Goal: Communication & Community: Share content

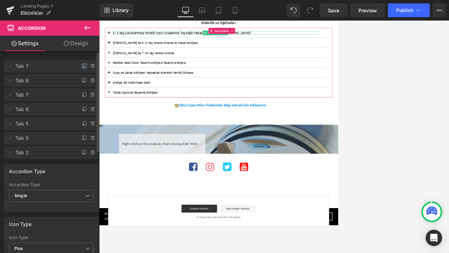
click at [83, 65] on icon at bounding box center [84, 65] width 5 height 5
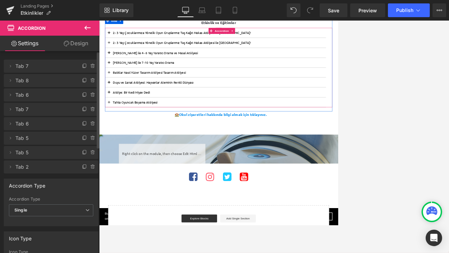
click at [114, 59] on button at bounding box center [116, 59] width 14 height 17
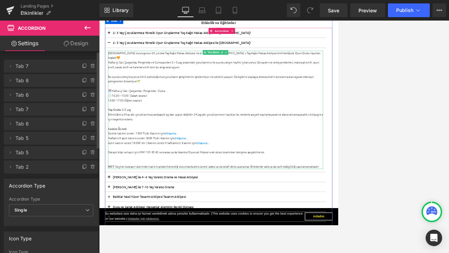
click at [205, 203] on div at bounding box center [300, 200] width 373 height 8
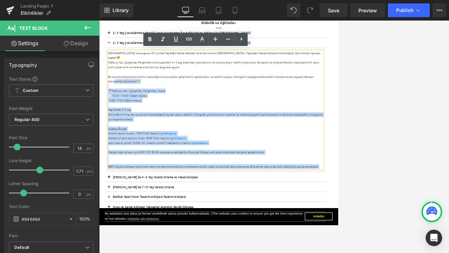
drag, startPoint x: 482, startPoint y: 276, endPoint x: 127, endPoint y: 125, distance: 386.0
click at [127, 125] on div "[GEOGRAPHIC_DATA] kuruluşunun 20. yılında Taş Kağıt Makas Atölyesi ile el ele v…" at bounding box center [300, 175] width 373 height 205
click at [272, 210] on div "K atılım Ücreti:" at bounding box center [300, 209] width 373 height 8
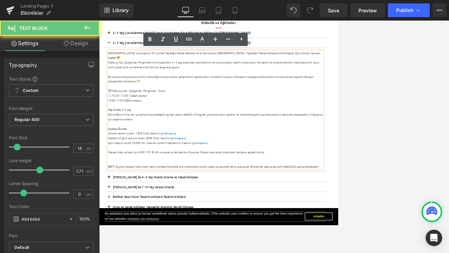
click at [272, 210] on div "K atılım Ücreti:" at bounding box center [300, 209] width 373 height 8
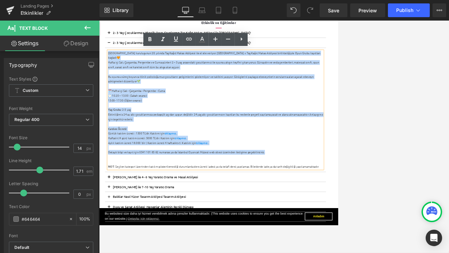
drag, startPoint x: 407, startPoint y: 252, endPoint x: 114, endPoint y: 78, distance: 340.1
click at [114, 78] on div "[GEOGRAPHIC_DATA] kuruluşunun 20. yılında Taş Kağıt Makas Atölyesi ile el ele v…" at bounding box center [300, 175] width 373 height 205
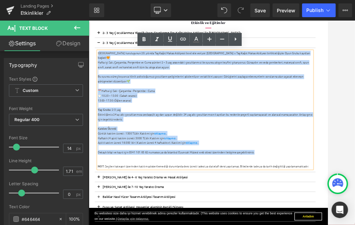
drag, startPoint x: 381, startPoint y: 251, endPoint x: 105, endPoint y: 78, distance: 325.9
click at [105, 78] on div "[GEOGRAPHIC_DATA] kuruluşunun 20. yılında Taş Kağıt Makas Atölyesi ile el ele v…" at bounding box center [290, 175] width 373 height 205
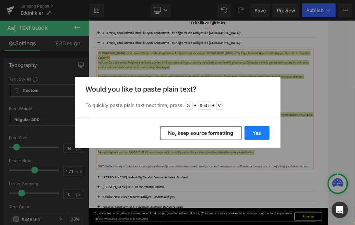
click at [255, 131] on button "Yes" at bounding box center [256, 133] width 25 height 14
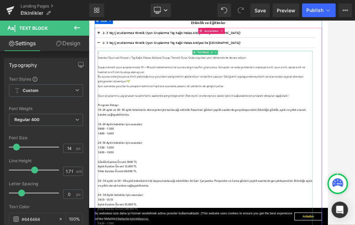
click at [108, 85] on div "İstanbul Oyuncak Müzesi x Taş Kağıt Makas Atölyesi Duygu Temelli Oyun Grubu kay…" at bounding box center [290, 85] width 373 height 8
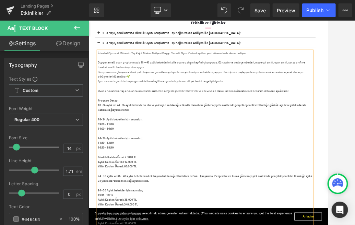
click at [128, 86] on div at bounding box center [290, 85] width 373 height 8
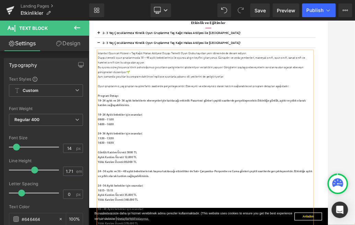
scroll to position [137, 0]
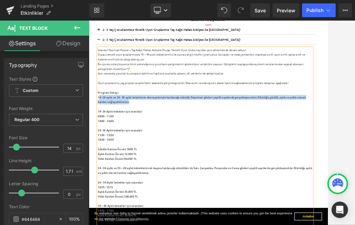
drag, startPoint x: 167, startPoint y: 163, endPoint x: 108, endPoint y: 154, distance: 59.2
click at [108, 154] on div "18- 24 aylık ve 24- 36 aylık bebeklerin ebeveynleriyle katılacağı etkinlik Paza…" at bounding box center [290, 157] width 373 height 16
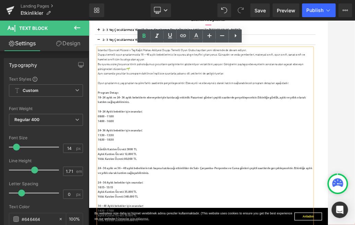
click at [156, 141] on div "Program Detayı" at bounding box center [290, 145] width 373 height 8
drag, startPoint x: 147, startPoint y: 147, endPoint x: 106, endPoint y: 147, distance: 41.5
click at [104, 147] on div "Program Detayı" at bounding box center [290, 145] width 373 height 8
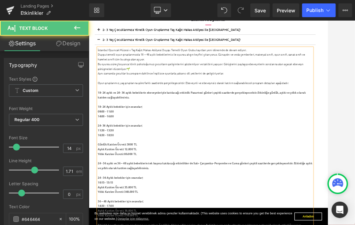
click at [104, 144] on strong "18- 24 aylık ve 24- 36 aylık bebeklerin ebeveynleriyle katılacağı etkinlik Paza…" at bounding box center [284, 149] width 361 height 14
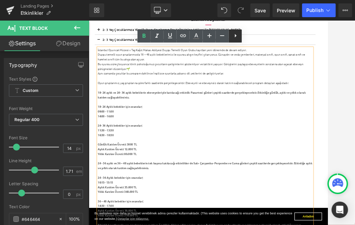
click at [236, 35] on icon at bounding box center [235, 36] width 8 height 8
click at [236, 37] on icon at bounding box center [235, 36] width 8 height 8
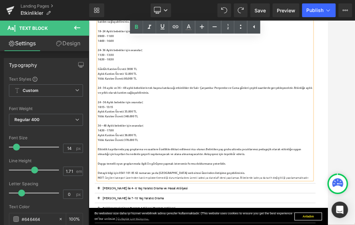
scroll to position [277, 0]
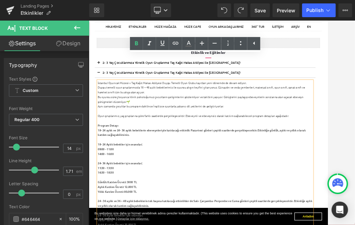
scroll to position [46, 0]
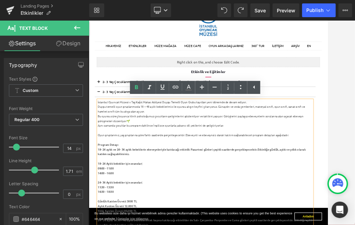
drag, startPoint x: 372, startPoint y: 281, endPoint x: 105, endPoint y: 162, distance: 292.4
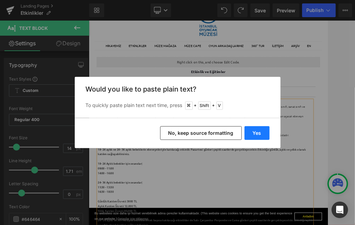
click at [259, 134] on button "Yes" at bounding box center [256, 133] width 25 height 14
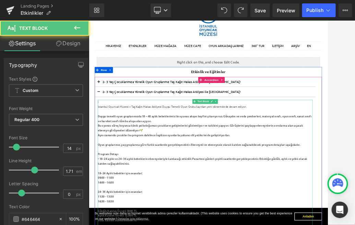
click at [106, 168] on div "İstanbul Oyuncak Müzesi x Taş Kağıt Makas Atölyesi Duygu Temelli Oyun Grubu kay…" at bounding box center [290, 170] width 373 height 8
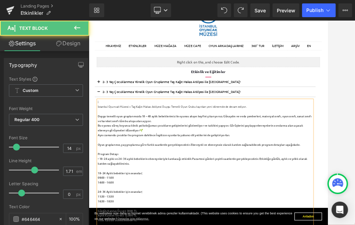
click at [108, 166] on div "İstanbul Oyuncak Müzesi x Taş Kağıt Makas Atölyesi Duygu Temelli Oyun Grubu kay…" at bounding box center [290, 170] width 373 height 8
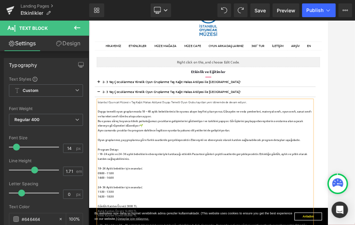
click at [114, 168] on div at bounding box center [290, 170] width 373 height 8
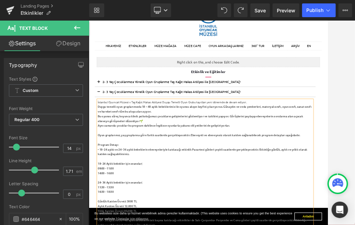
drag, startPoint x: 340, startPoint y: 202, endPoint x: 104, endPoint y: 171, distance: 238.1
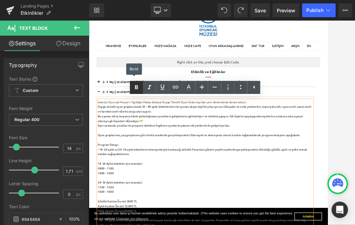
click at [136, 86] on icon at bounding box center [136, 87] width 3 height 4
click at [166, 214] on div at bounding box center [290, 211] width 373 height 8
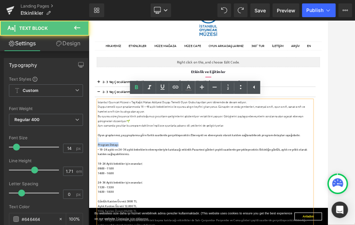
drag, startPoint x: 146, startPoint y: 234, endPoint x: 110, endPoint y: 226, distance: 36.7
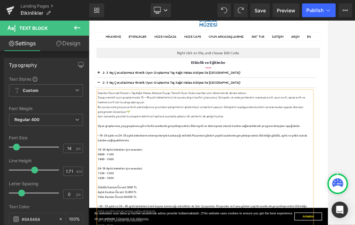
scroll to position [63, 0]
drag, startPoint x: 138, startPoint y: 259, endPoint x: 104, endPoint y: 252, distance: 34.7
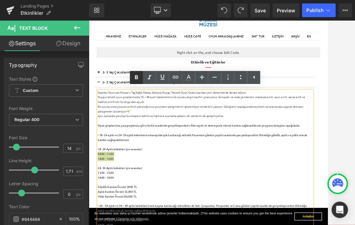
click at [135, 78] on icon at bounding box center [136, 77] width 8 height 8
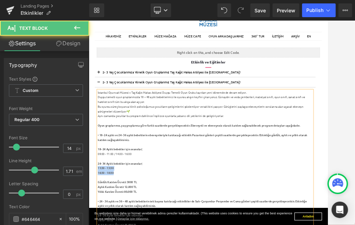
drag, startPoint x: 137, startPoint y: 282, endPoint x: 101, endPoint y: 279, distance: 35.8
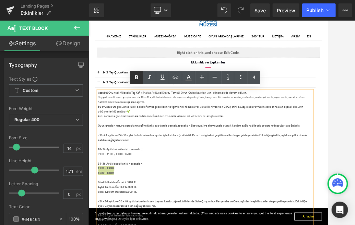
click at [137, 76] on icon at bounding box center [136, 77] width 3 height 4
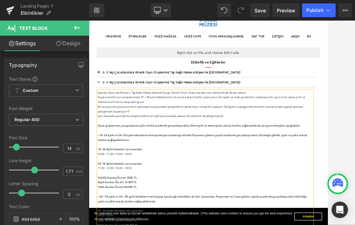
scroll to position [71, 0]
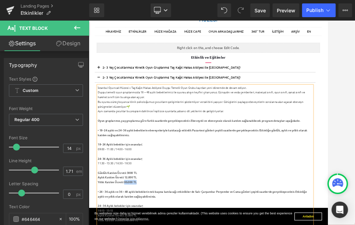
drag, startPoint x: 180, startPoint y: 302, endPoint x: 152, endPoint y: 301, distance: 27.4
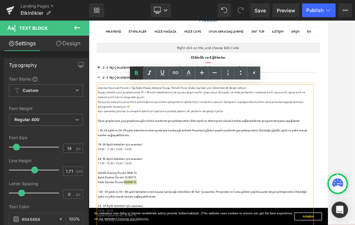
click at [137, 71] on icon at bounding box center [136, 73] width 3 height 4
drag, startPoint x: 175, startPoint y: 295, endPoint x: 151, endPoint y: 295, distance: 24.0
click at [135, 72] on icon at bounding box center [136, 73] width 3 height 4
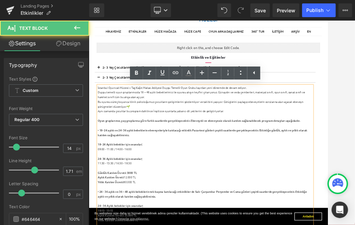
drag, startPoint x: 172, startPoint y: 284, endPoint x: 156, endPoint y: 284, distance: 16.4
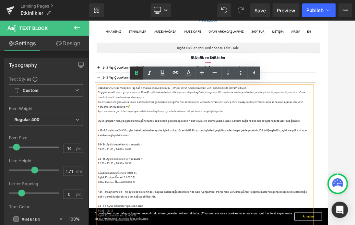
click at [136, 72] on icon at bounding box center [136, 73] width 3 height 4
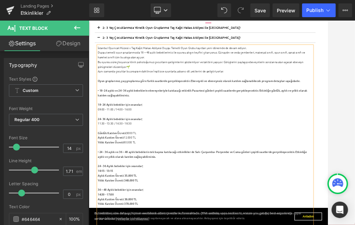
scroll to position [136, 0]
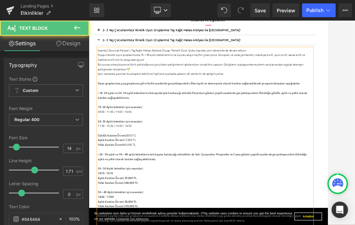
click at [124, 182] on div "09:00 - 11:00 / 14:00 - 16:00" at bounding box center [290, 179] width 373 height 8
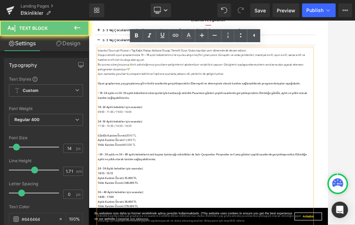
click at [104, 177] on div "09:00 - 11:00 / 14:00 - 16:00" at bounding box center [290, 179] width 373 height 8
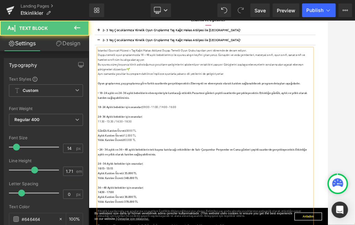
click at [106, 195] on div "11:30 - 13:30 / 16:30 - 18:30" at bounding box center [290, 195] width 373 height 8
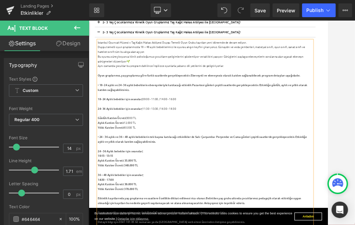
scroll to position [153, 0]
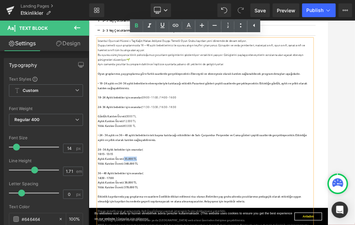
drag, startPoint x: 179, startPoint y: 257, endPoint x: 150, endPoint y: 259, distance: 28.9
click at [138, 24] on icon at bounding box center [136, 26] width 8 height 8
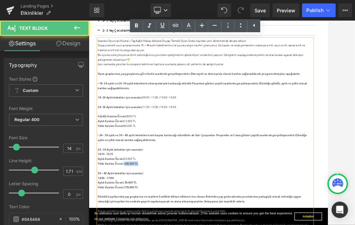
drag, startPoint x: 178, startPoint y: 267, endPoint x: 150, endPoint y: 267, distance: 27.8
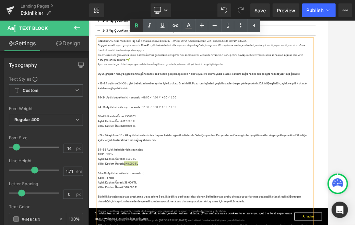
click at [137, 25] on icon at bounding box center [136, 25] width 3 height 4
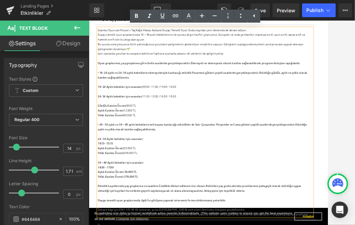
scroll to position [172, 0]
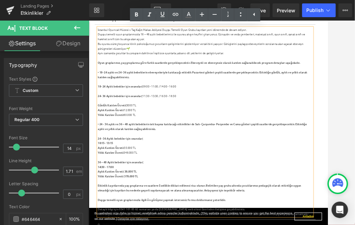
drag, startPoint x: 136, startPoint y: 232, endPoint x: 105, endPoint y: 231, distance: 30.8
drag, startPoint x: 138, startPoint y: 13, endPoint x: 53, endPoint y: 173, distance: 180.7
click at [138, 13] on icon at bounding box center [136, 15] width 8 height 8
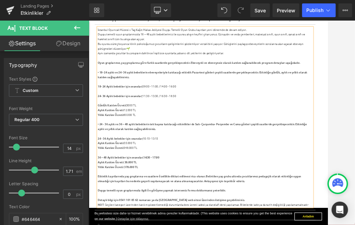
drag, startPoint x: 224, startPoint y: 258, endPoint x: 186, endPoint y: 258, distance: 38.0
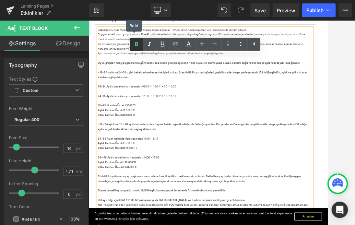
click at [137, 44] on icon at bounding box center [136, 44] width 3 height 4
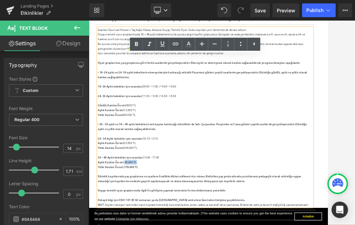
drag, startPoint x: 182, startPoint y: 266, endPoint x: 150, endPoint y: 266, distance: 31.9
click at [133, 42] on icon at bounding box center [136, 44] width 8 height 8
drag, startPoint x: 178, startPoint y: 274, endPoint x: 151, endPoint y: 274, distance: 26.4
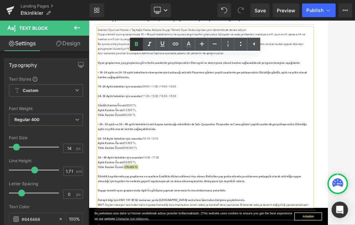
click at [136, 45] on icon at bounding box center [136, 44] width 8 height 8
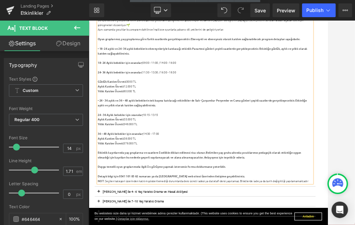
scroll to position [218, 0]
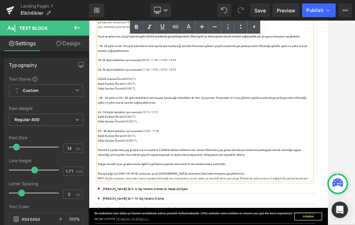
drag, startPoint x: 379, startPoint y: 285, endPoint x: 101, endPoint y: 286, distance: 278.2
click at [101, 253] on article "İstanbul Oyuncak Müzesi x Taş Kağıt Makas Atölyesi Duygu Temelli Oyun Grubu kay…" at bounding box center [290, 142] width 383 height 322
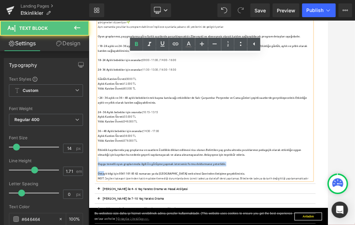
drag, startPoint x: 114, startPoint y: 285, endPoint x: 274, endPoint y: 264, distance: 161.1
click at [274, 253] on div "İstanbul Oyuncak Müzesi x Taş Kağıt Makas Atölyesi Duygu Temelli Oyun Grubu kay…" at bounding box center [290, 142] width 373 height 312
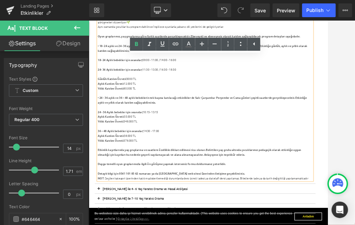
drag, startPoint x: 365, startPoint y: 284, endPoint x: 99, endPoint y: 283, distance: 266.6
click at [99, 253] on article "İstanbul Oyuncak Müzesi x Taş Kağıt Makas Atölyesi Duygu Temelli Oyun Grubu kay…" at bounding box center [290, 142] width 383 height 322
copy strong "Detaylı bilgi için 0541 101 85 62 numarası ya da [GEOGRAPHIC_DATA] web sitesi ü…"
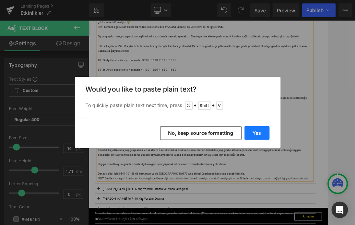
click at [259, 131] on button "Yes" at bounding box center [256, 133] width 25 height 14
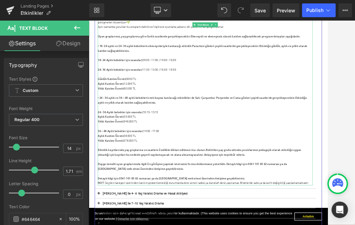
drag, startPoint x: 377, startPoint y: 292, endPoint x: 106, endPoint y: 294, distance: 271.7
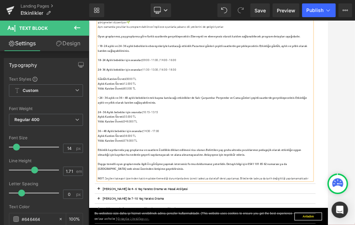
drag, startPoint x: 242, startPoint y: 278, endPoint x: 105, endPoint y: 270, distance: 137.6
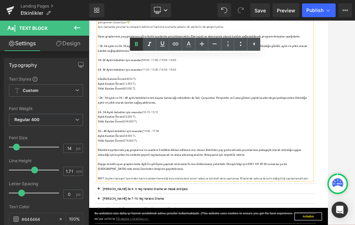
click at [136, 44] on icon at bounding box center [136, 44] width 8 height 8
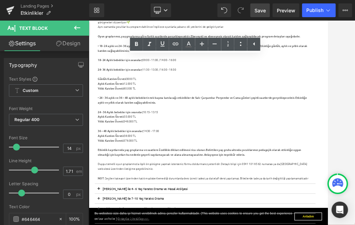
click at [262, 11] on span "Save" at bounding box center [259, 10] width 11 height 7
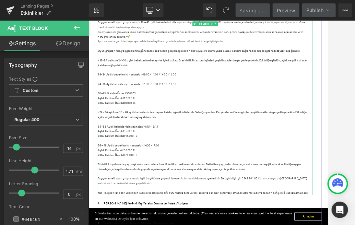
scroll to position [192, 0]
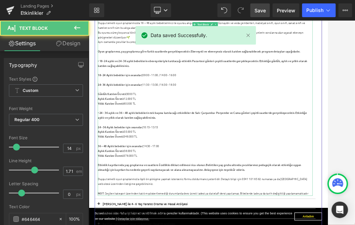
click at [185, 148] on div "Günlük Katılım Ücreti: 3000 TL" at bounding box center [290, 148] width 373 height 8
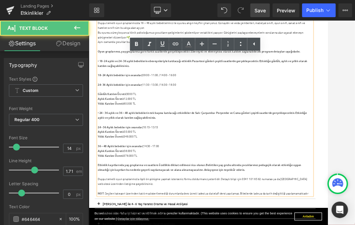
click at [186, 163] on div "Yıllık Katılım Ücreti: 80.000 TL" at bounding box center [290, 164] width 373 height 8
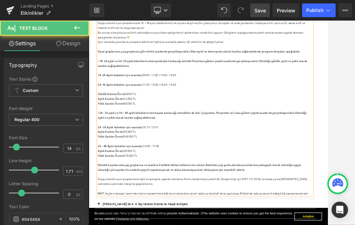
click at [118, 169] on div at bounding box center [290, 172] width 373 height 8
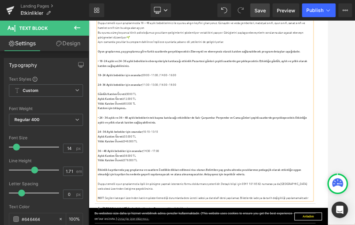
click at [138, 170] on strong "Katılım için tıklayınız.." at bounding box center [128, 172] width 49 height 6
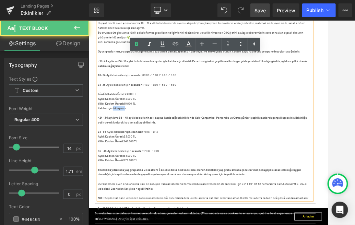
click at [138, 170] on strong "Katılım için tıklayınız.." at bounding box center [128, 172] width 49 height 6
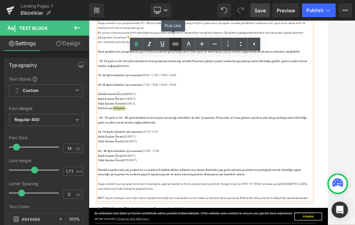
click at [177, 43] on icon at bounding box center [175, 44] width 8 height 8
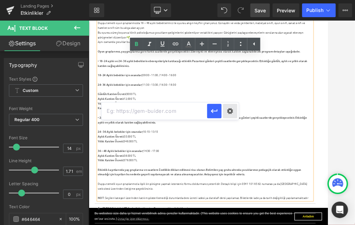
click at [230, 0] on div "Text Color Highlight Color #333333 Edit or remove link: Edit - Unlink - Cancel" at bounding box center [177, 0] width 355 height 0
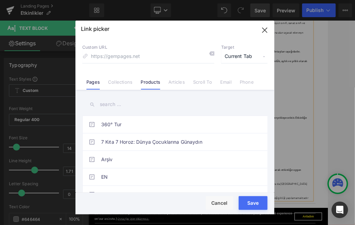
click at [148, 83] on link "Products" at bounding box center [151, 84] width 20 height 10
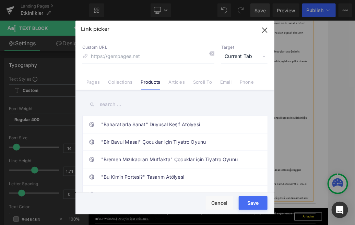
click at [117, 103] on input "text" at bounding box center [174, 104] width 185 height 15
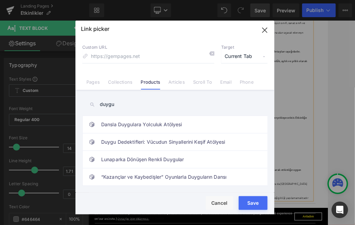
click at [115, 103] on input "duygu" at bounding box center [174, 104] width 185 height 15
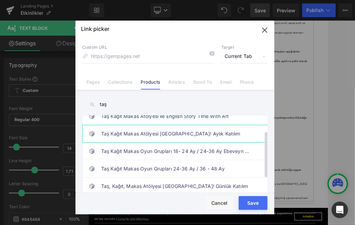
scroll to position [26, 0]
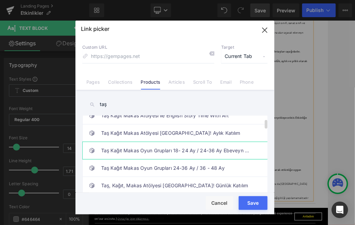
type input "taş"
click at [151, 157] on link "Taş Kağıt Makas Oyun Grupları 18- 24 Ay / 24-36 Ay Ebeveyn Katılımlı" at bounding box center [176, 150] width 151 height 17
type input "/products/tas-kagit-makas-oyun-gruplari-24-36-ay-36-48-ay-ebeveyn-katilimli"
click at [255, 206] on button "Save" at bounding box center [252, 203] width 29 height 14
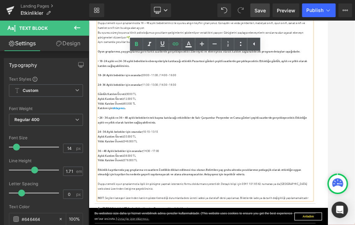
click at [219, 174] on div "Katılım için tıklayınız .." at bounding box center [290, 172] width 373 height 8
drag, startPoint x: 185, startPoint y: 171, endPoint x: 104, endPoint y: 173, distance: 80.9
click at [104, 173] on div "Katılım için tıklayınız .." at bounding box center [290, 172] width 373 height 8
copy strong "Katılım için tıklayınız .."
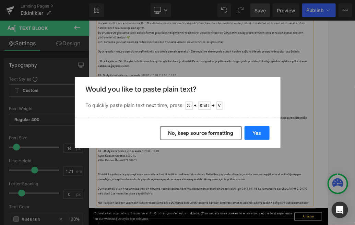
click at [262, 137] on button "Yes" at bounding box center [256, 133] width 25 height 14
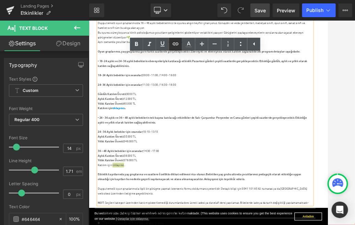
click at [175, 44] on icon at bounding box center [175, 44] width 8 height 8
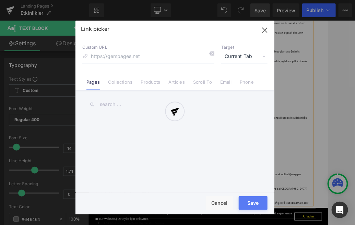
click at [233, 0] on div "Text Color Highlight Color #333333 Edit or remove link: Edit - Unlink - Cancel …" at bounding box center [177, 0] width 355 height 0
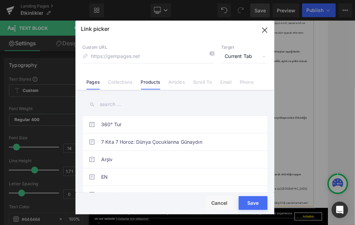
click at [151, 83] on link "Products" at bounding box center [151, 84] width 20 height 10
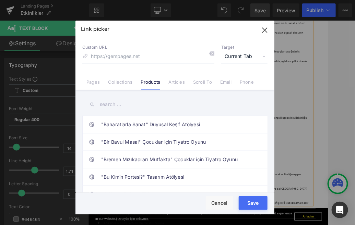
click at [133, 105] on input "text" at bounding box center [174, 104] width 185 height 15
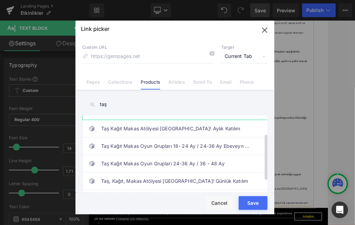
scroll to position [32, 0]
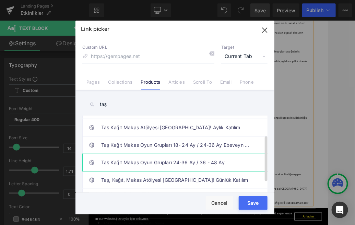
type input "taş"
click at [191, 161] on link "Taş Kağıt Makas Oyun Grupları 24-36 Ay / 36 - 48 Ay" at bounding box center [176, 162] width 151 height 17
type input "/products/tas-kagit-makas-oyun-gruplari-18-24-ay-24-36-ay"
click at [260, 202] on button "Save" at bounding box center [252, 203] width 29 height 14
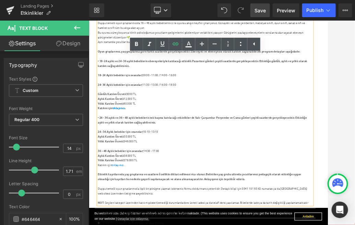
drag, startPoint x: 116, startPoint y: 174, endPoint x: 104, endPoint y: 172, distance: 12.1
click at [104, 172] on strong "Katılım için tıklayınız .." at bounding box center [128, 172] width 48 height 6
click at [137, 45] on icon at bounding box center [136, 44] width 8 height 8
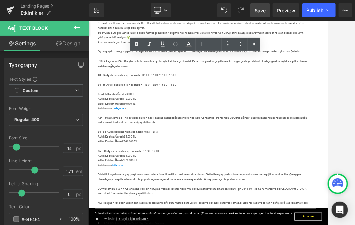
click at [262, 12] on span "Save" at bounding box center [259, 10] width 11 height 7
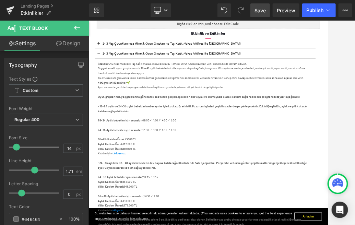
scroll to position [105, 0]
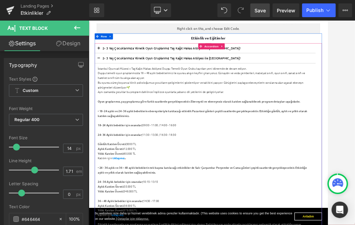
click at [106, 88] on span at bounding box center [106, 88] width 0 height 0
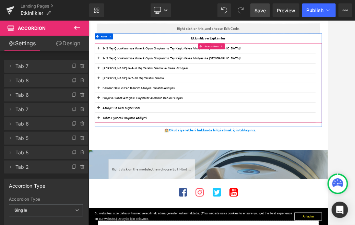
click at [106, 88] on span at bounding box center [106, 88] width 0 height 0
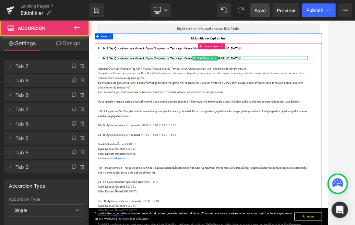
click at [182, 87] on div at bounding box center [290, 88] width 356 height 2
click at [182, 87] on p "2- 3 Yaş Çocuklarımıza Yönelik Oyun Gruplarımız Taş Kağıt Makas Atölyesi ile [G…" at bounding box center [290, 85] width 356 height 7
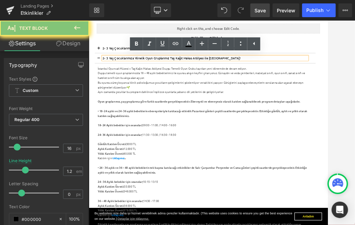
paste div
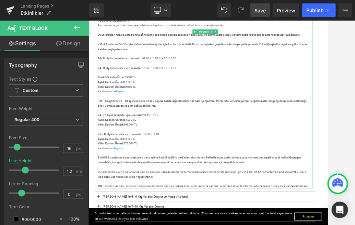
scroll to position [239, 0]
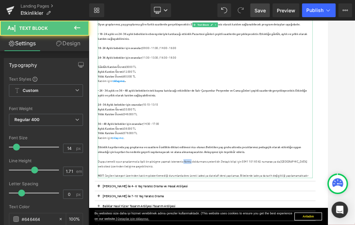
drag, startPoint x: 252, startPoint y: 264, endPoint x: 267, endPoint y: 264, distance: 15.8
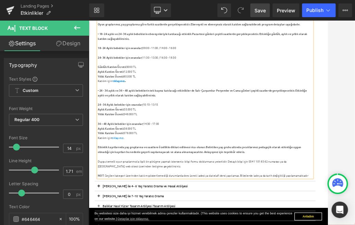
drag, startPoint x: 284, startPoint y: 264, endPoint x: 255, endPoint y: 265, distance: 29.1
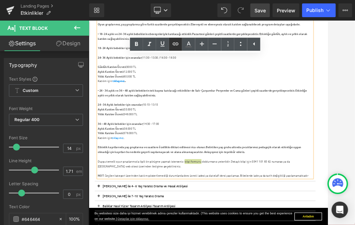
click at [177, 45] on icon at bounding box center [175, 44] width 8 height 8
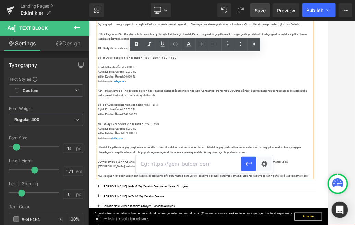
click at [170, 165] on input "text" at bounding box center [189, 163] width 106 height 17
paste input "[URL][DOMAIN_NAME]"
type input "[URL][DOMAIN_NAME]"
click at [342, 190] on div at bounding box center [290, 191] width 373 height 8
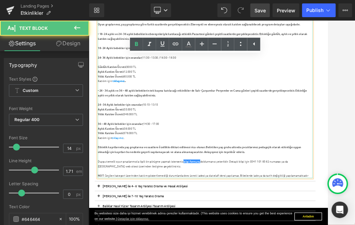
scroll to position [0, 0]
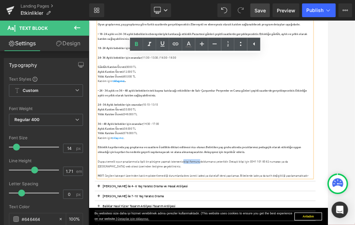
drag, startPoint x: 284, startPoint y: 265, endPoint x: 256, endPoint y: 265, distance: 28.8
click at [175, 45] on icon at bounding box center [176, 43] width 6 height 3
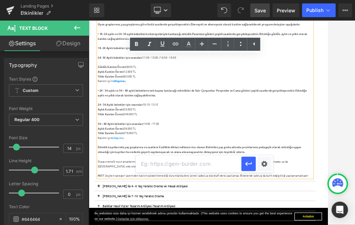
click at [193, 167] on input "text" at bounding box center [189, 163] width 106 height 17
paste input "[URL][DOMAIN_NAME]"
type input "[URL][DOMAIN_NAME]"
click at [248, 165] on icon "button" at bounding box center [248, 164] width 8 height 8
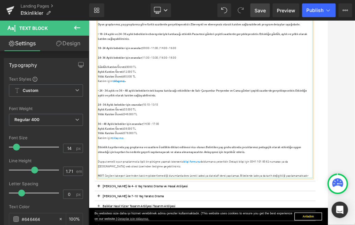
scroll to position [230, 0]
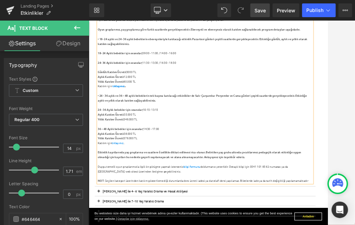
click at [263, 9] on span "Save" at bounding box center [259, 10] width 11 height 7
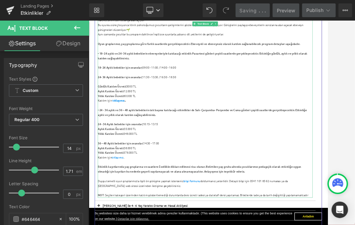
scroll to position [203, 0]
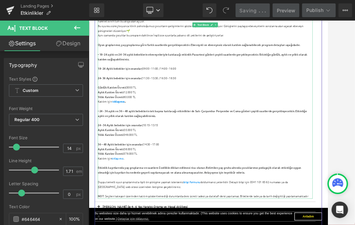
click at [106, 120] on strong "24- 36 Aylık bebekler için seanslar;" at bounding box center [142, 119] width 77 height 6
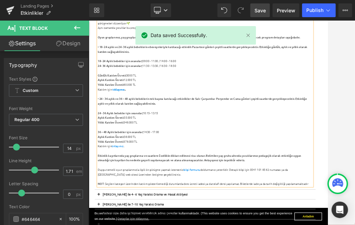
scroll to position [217, 0]
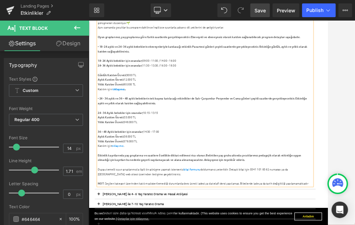
click at [263, 11] on span "Save" at bounding box center [259, 10] width 11 height 7
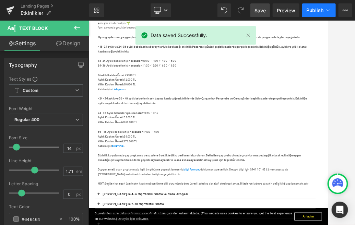
click at [320, 12] on span "Publish" at bounding box center [314, 10] width 17 height 5
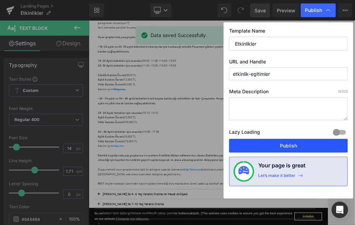
click at [270, 145] on button "Publish" at bounding box center [288, 146] width 119 height 14
